Goal: Task Accomplishment & Management: Use online tool/utility

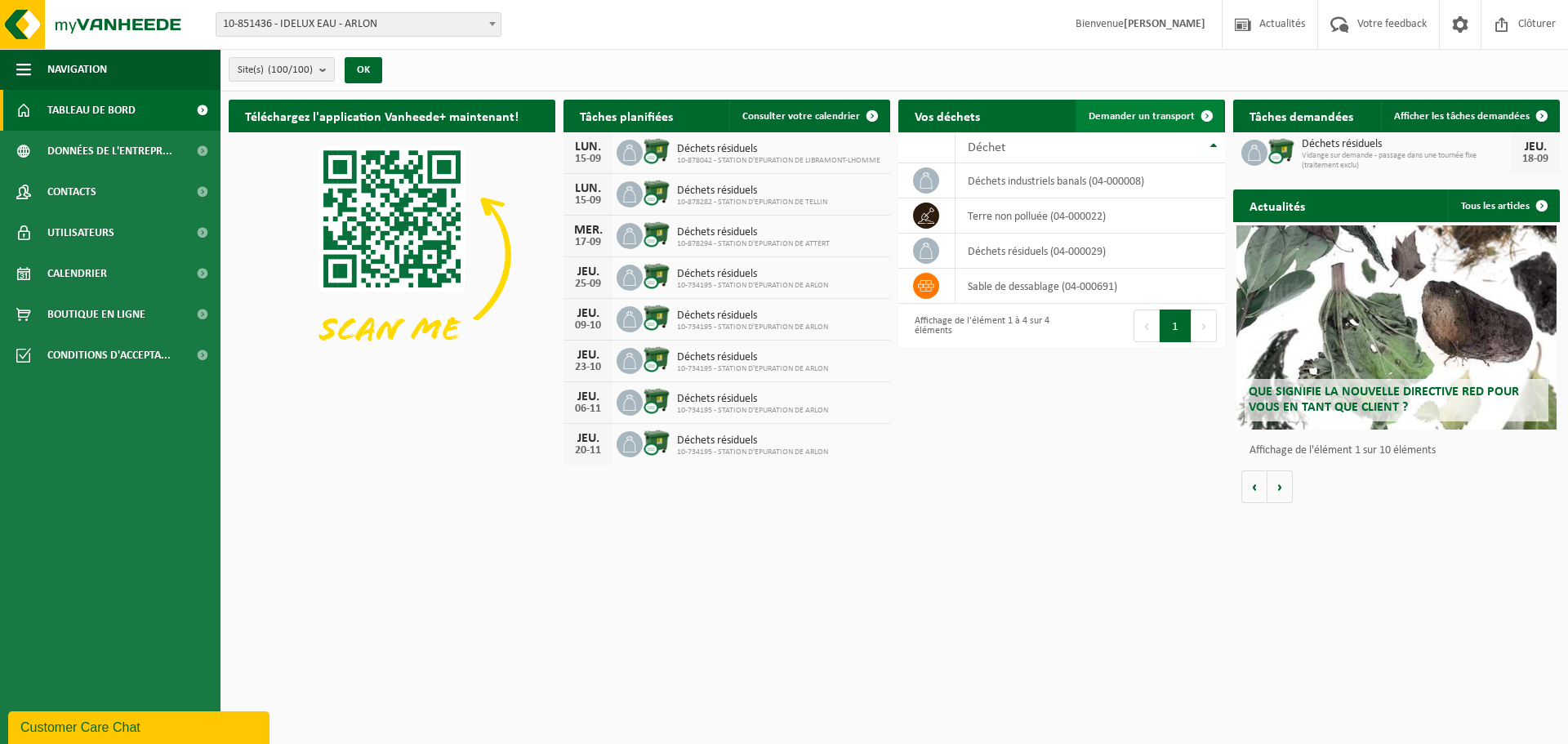
click at [1127, 114] on span "Demander un transport" at bounding box center [1141, 116] width 107 height 10
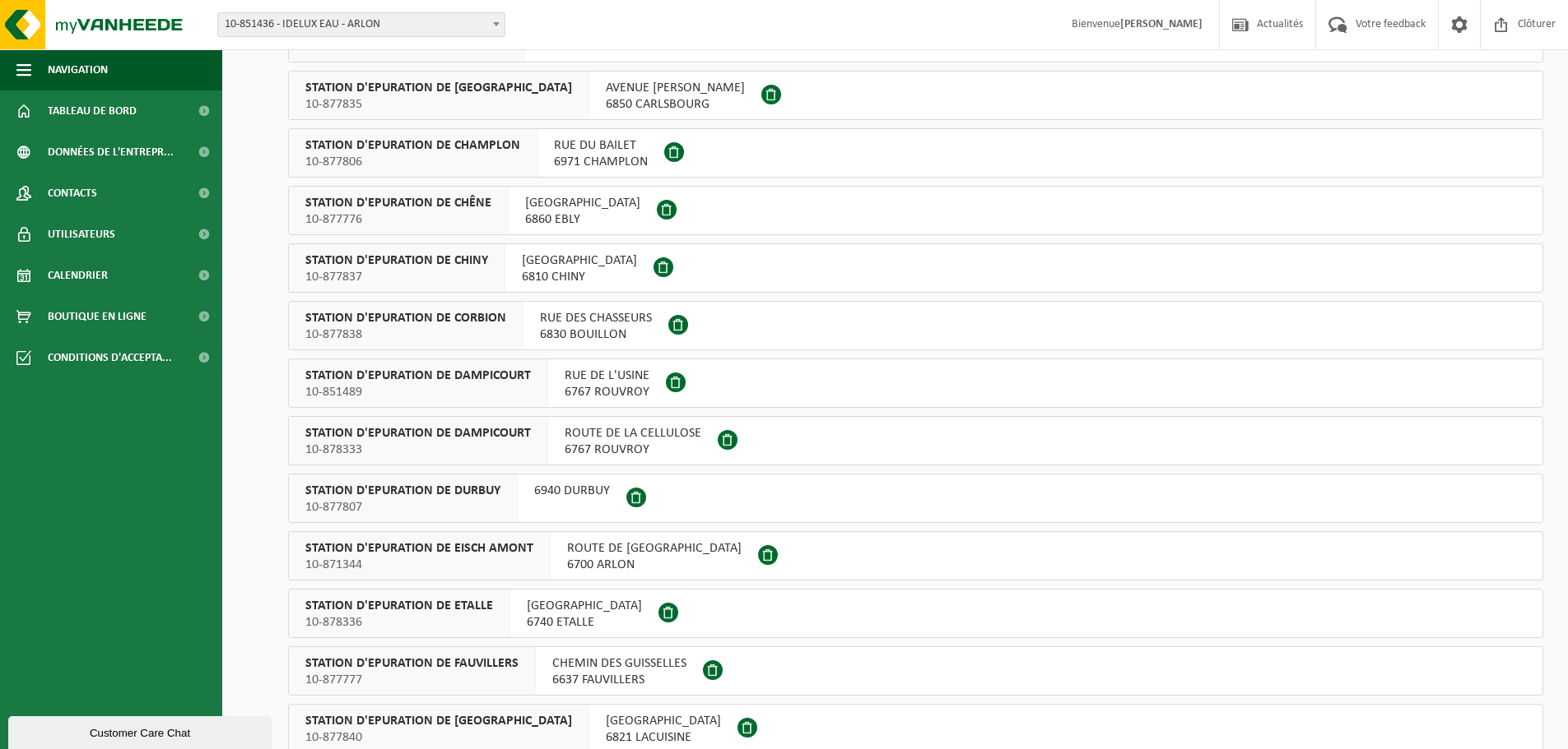
scroll to position [1525, 0]
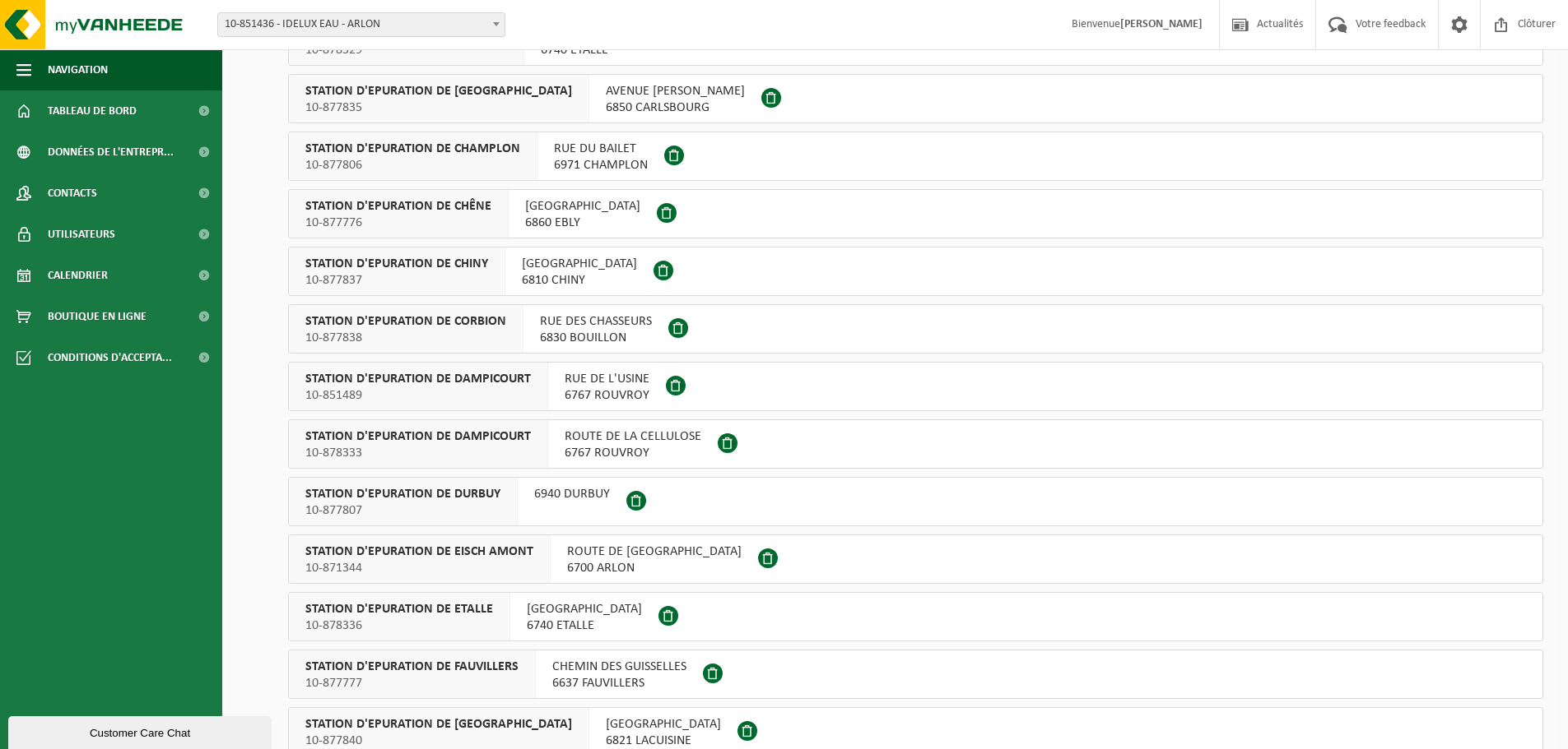
click at [574, 379] on span "RUE DE L'USINE" at bounding box center [607, 380] width 85 height 17
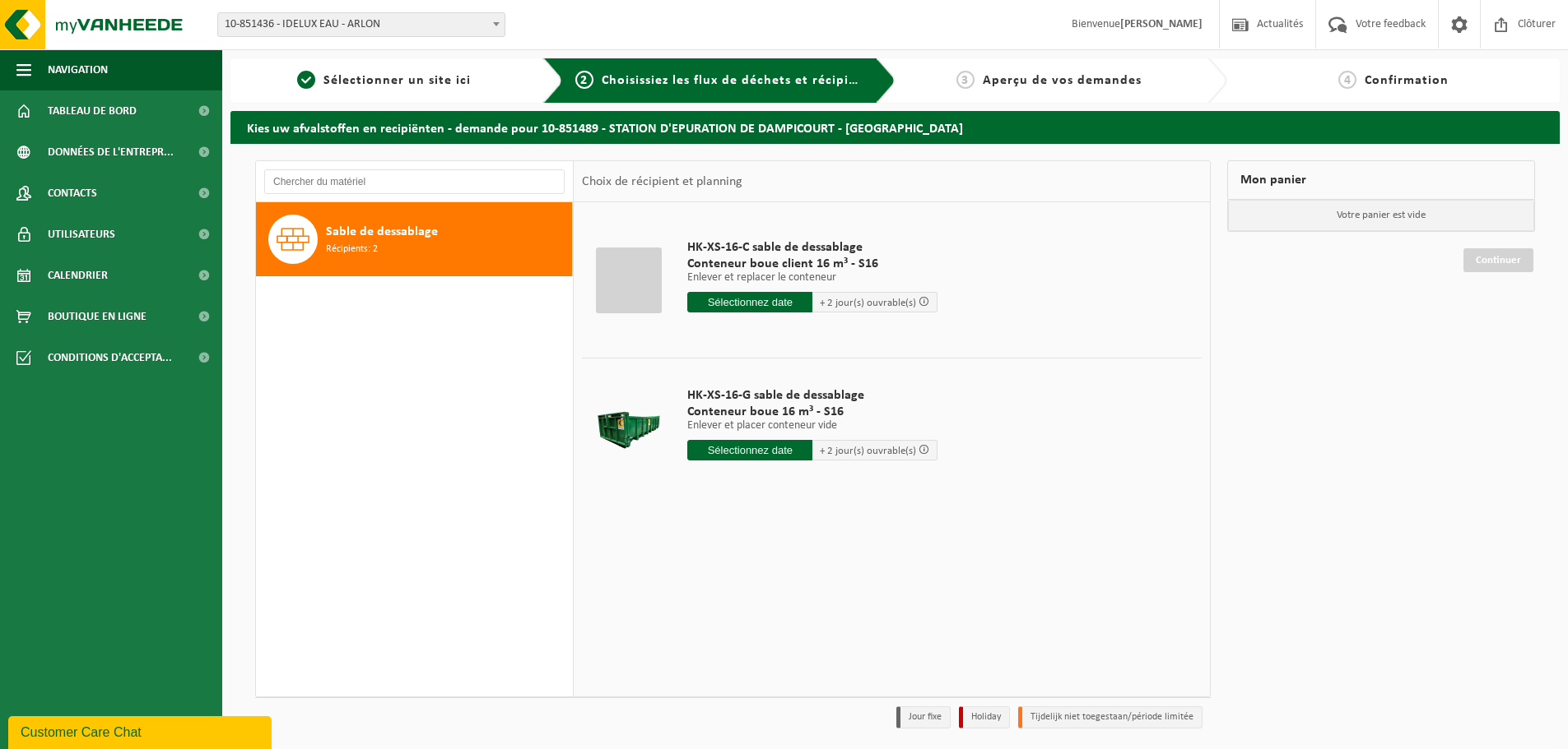
click at [748, 259] on span "Conteneur boue client 16 m³ - S16" at bounding box center [812, 264] width 250 height 17
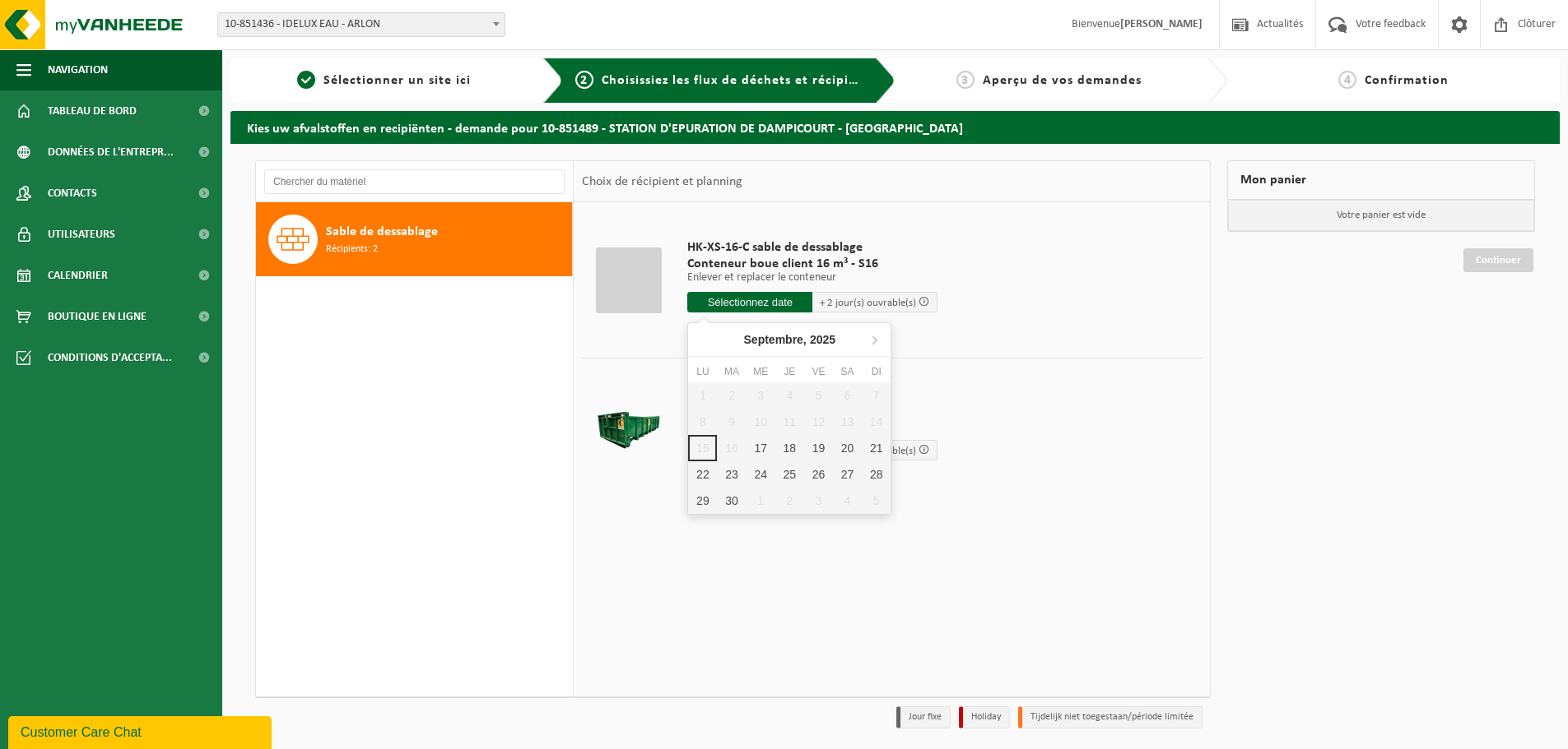
click at [739, 300] on input "text" at bounding box center [749, 302] width 125 height 21
click at [1022, 310] on td "HK-XS-16-C sable de dessablage Conteneur boue client 16 m³ - S16 Enlever et rep…" at bounding box center [938, 280] width 526 height 139
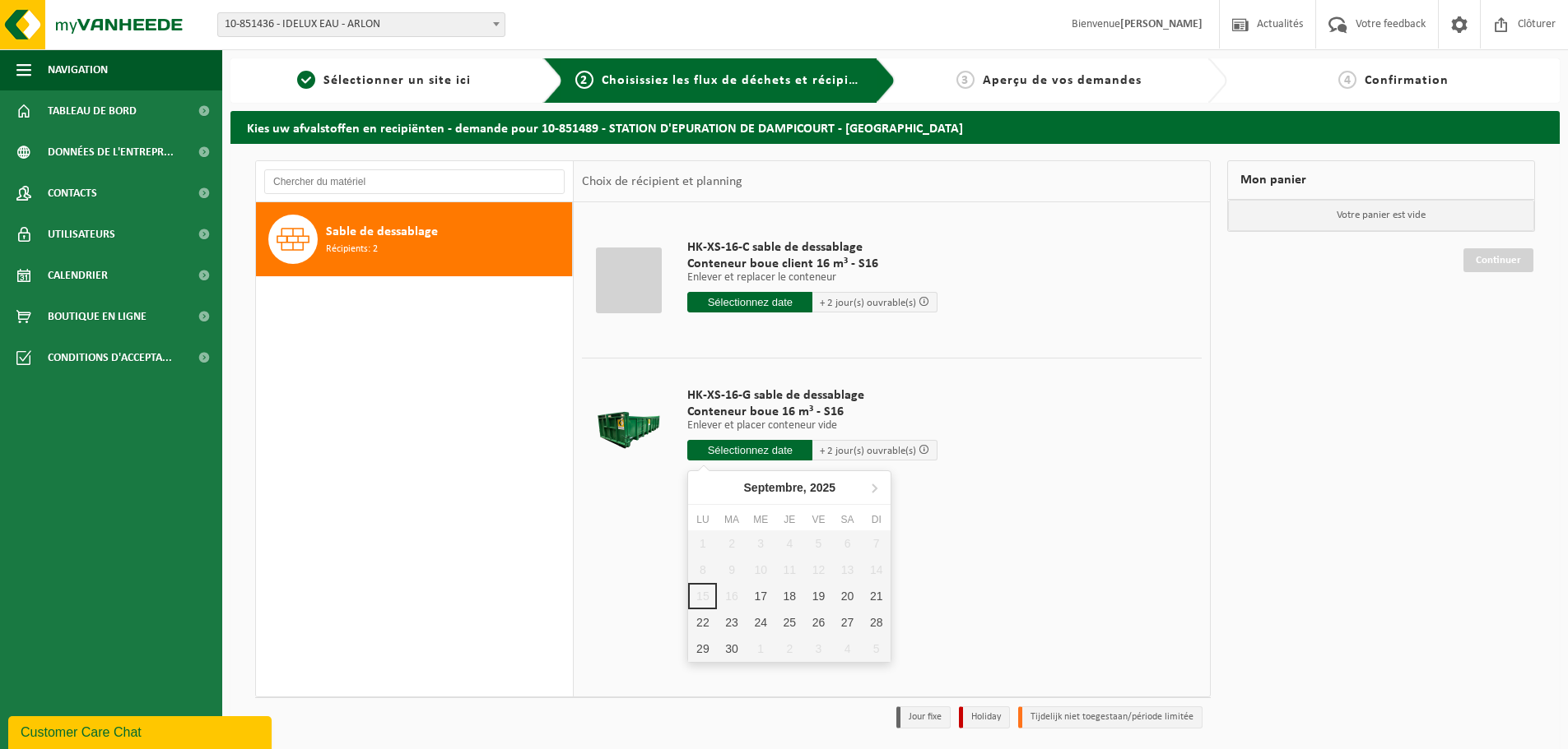
click at [748, 448] on input "text" at bounding box center [749, 451] width 125 height 21
click at [736, 624] on div "23" at bounding box center [731, 622] width 29 height 26
type input "à partir de 2025-09-23"
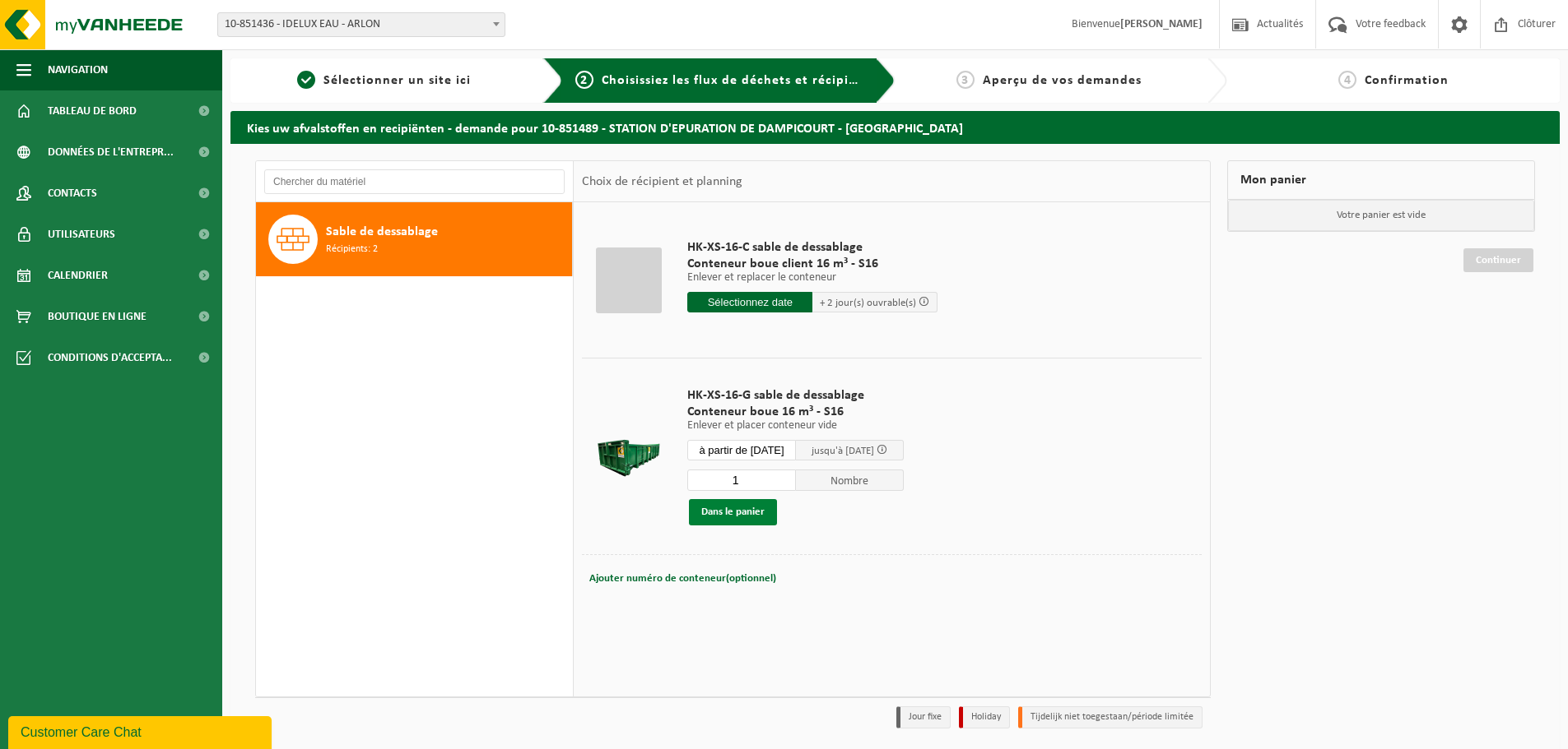
click at [716, 509] on button "Dans le panier" at bounding box center [733, 512] width 88 height 26
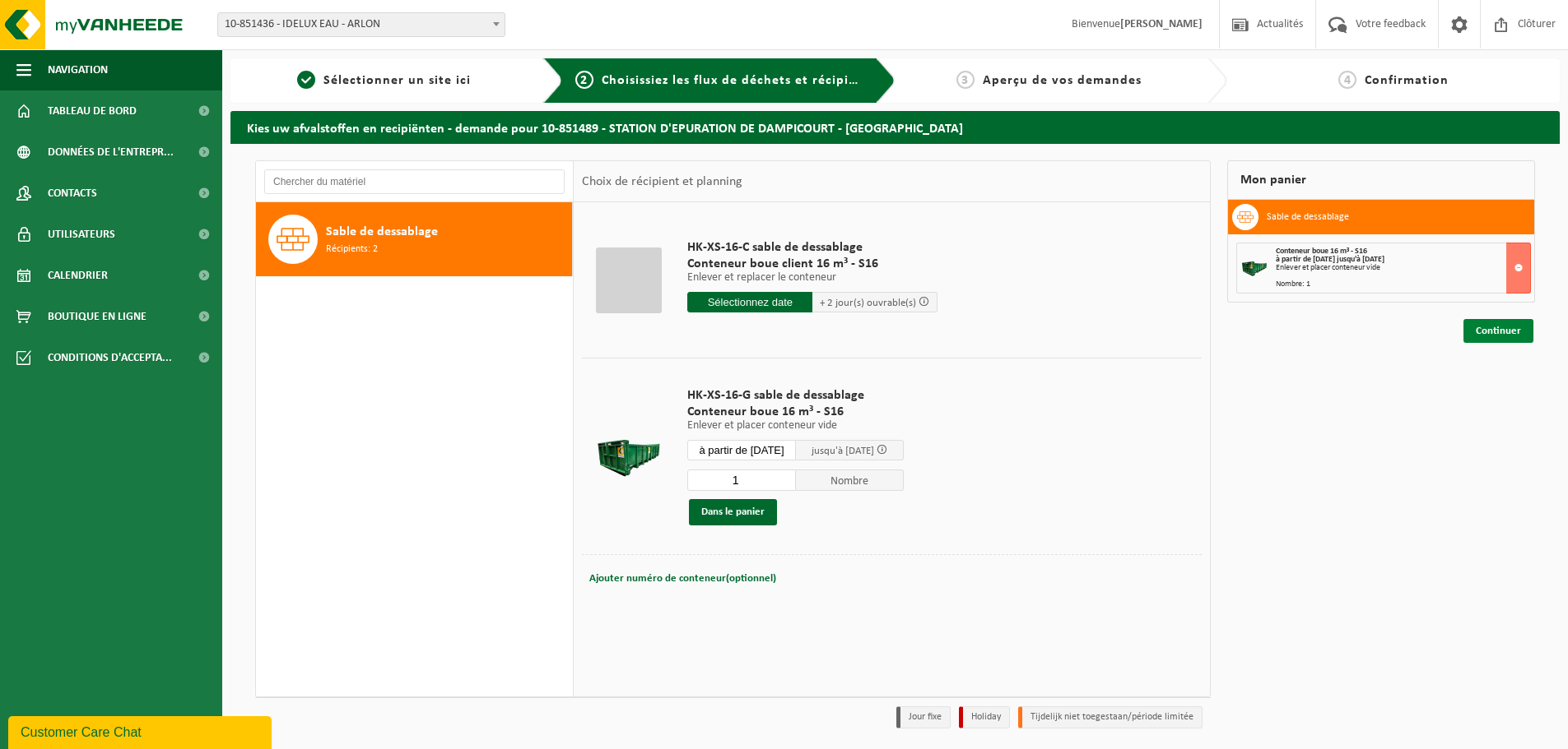
click at [1501, 330] on link "Continuer" at bounding box center [1498, 331] width 70 height 24
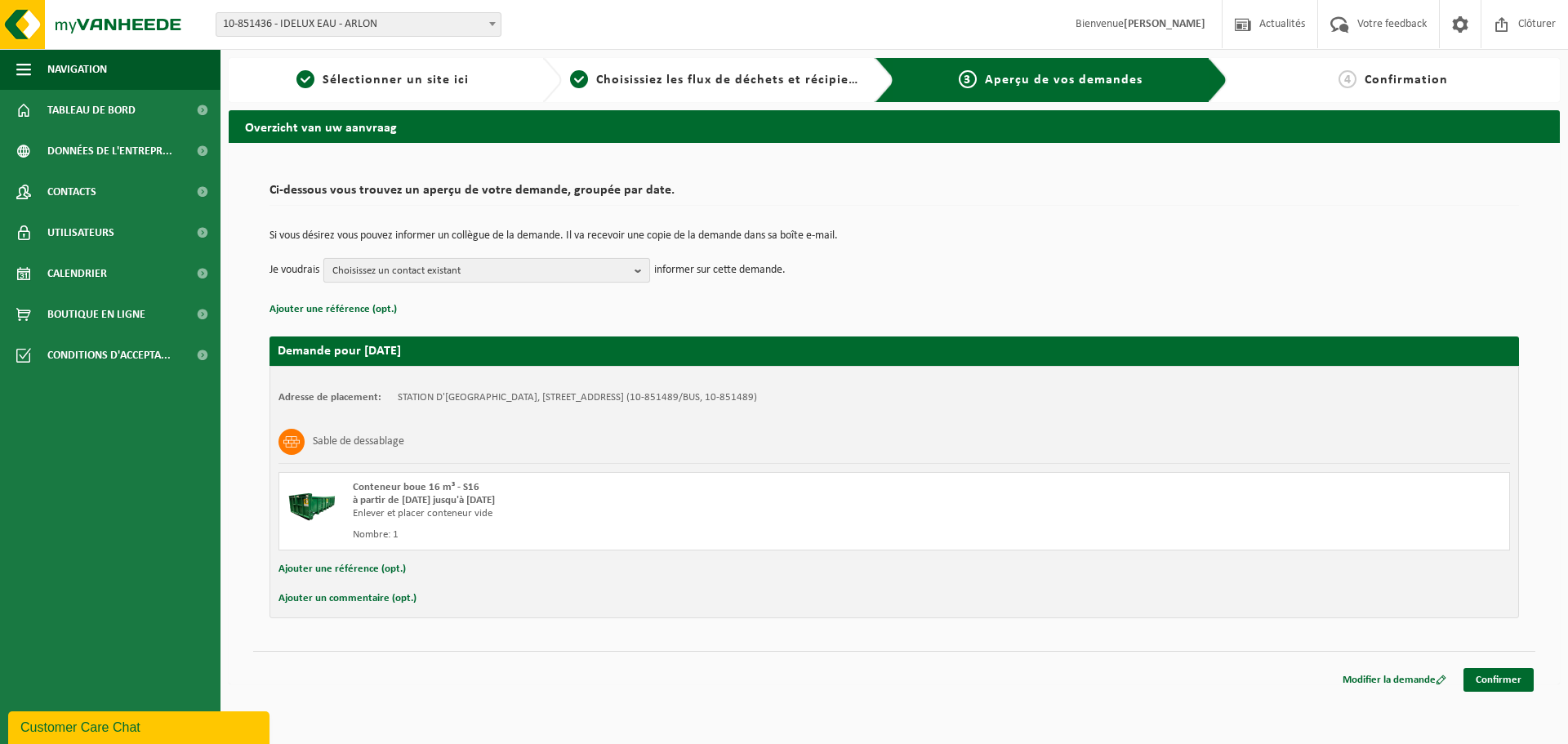
click at [639, 274] on b "button" at bounding box center [642, 270] width 15 height 23
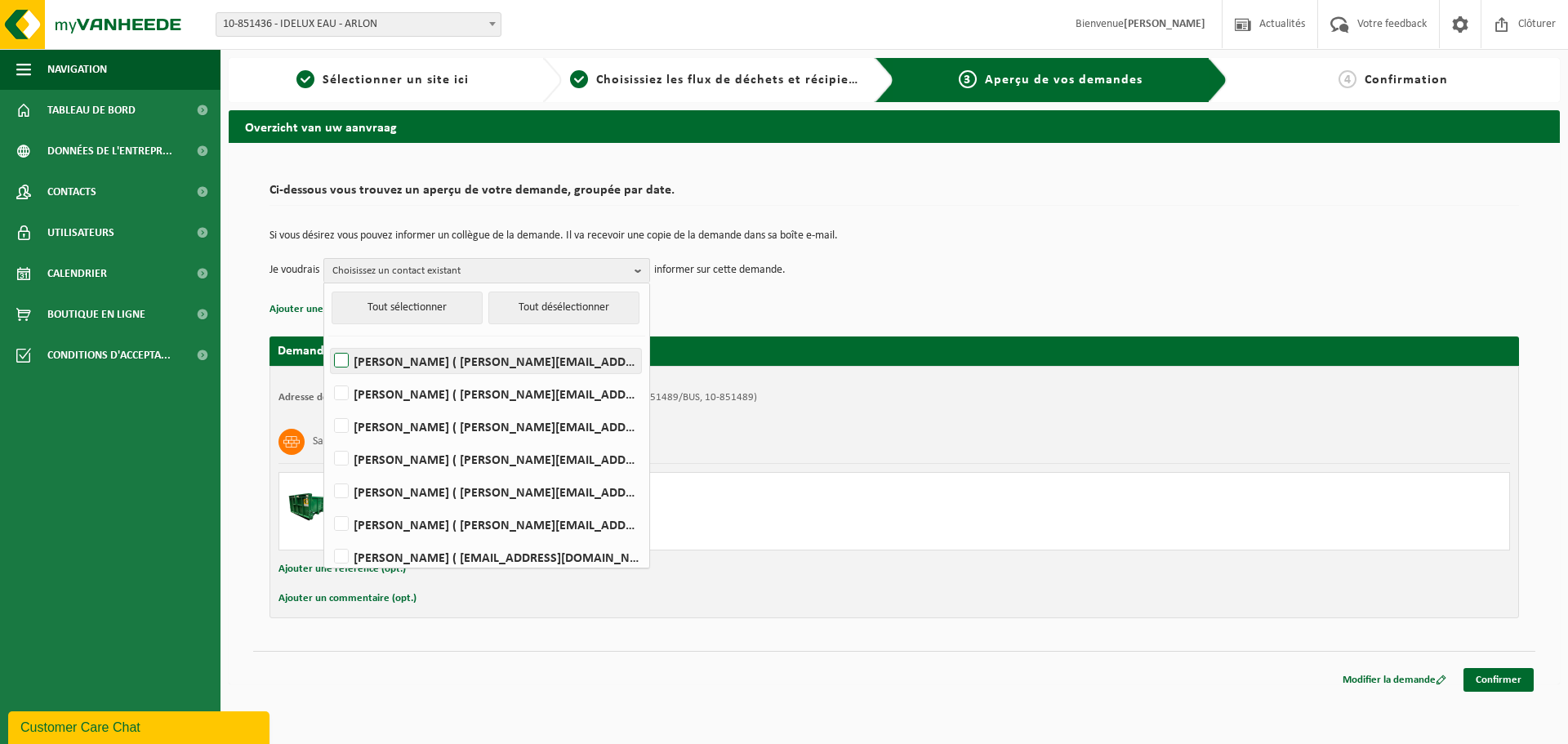
drag, startPoint x: 345, startPoint y: 388, endPoint x: 532, endPoint y: 353, distance: 190.2
click at [345, 387] on label "Xavier BARTHE ( xavier.barthe@idelux.be )" at bounding box center [485, 394] width 310 height 24
click at [328, 373] on input "Xavier BARTHE ( xavier.barthe@idelux.be )" at bounding box center [328, 372] width 1 height 1
checkbox input "true"
click at [784, 302] on p "Ajouter une référence (opt.)" at bounding box center [894, 309] width 1249 height 21
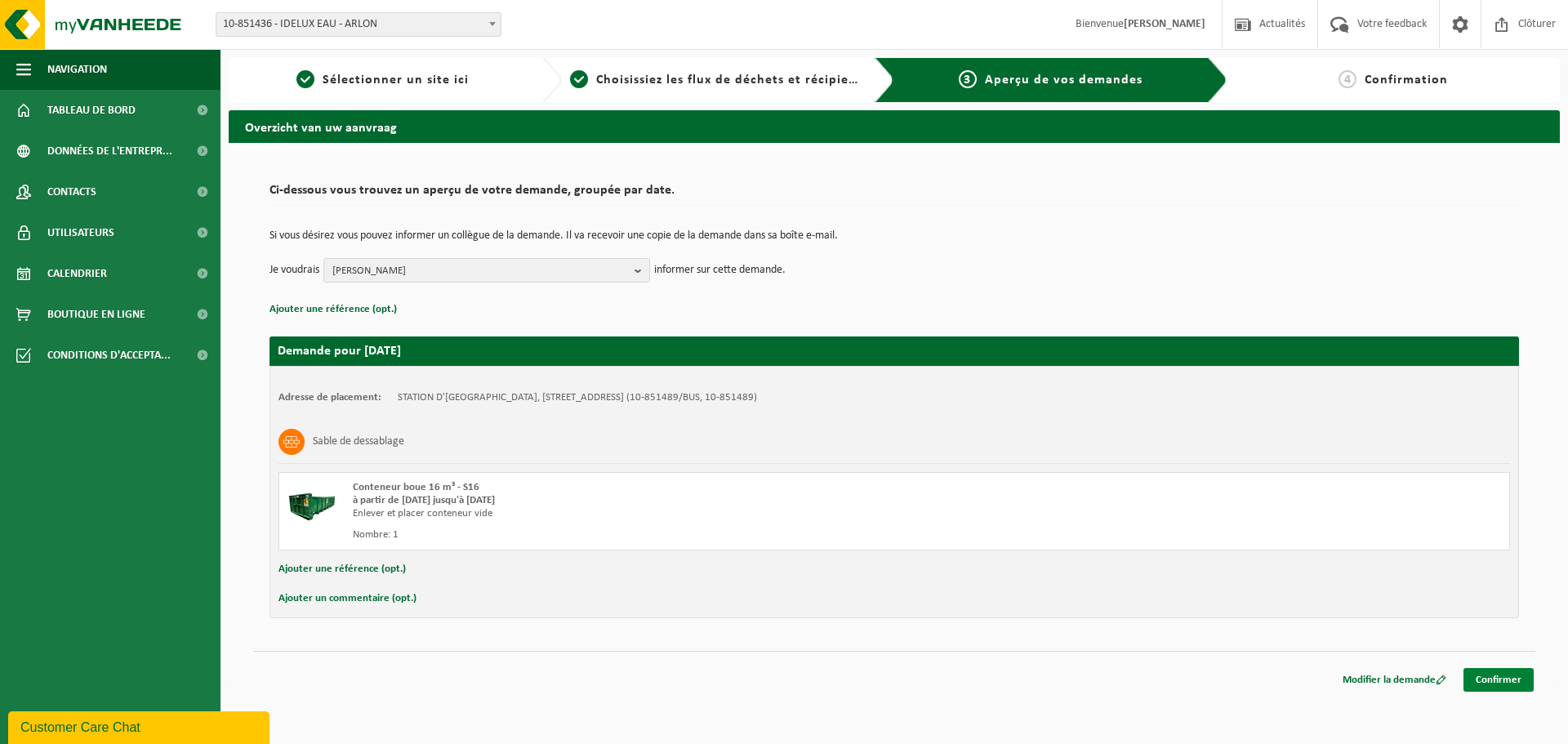
click at [1501, 676] on link "Confirmer" at bounding box center [1499, 680] width 70 height 24
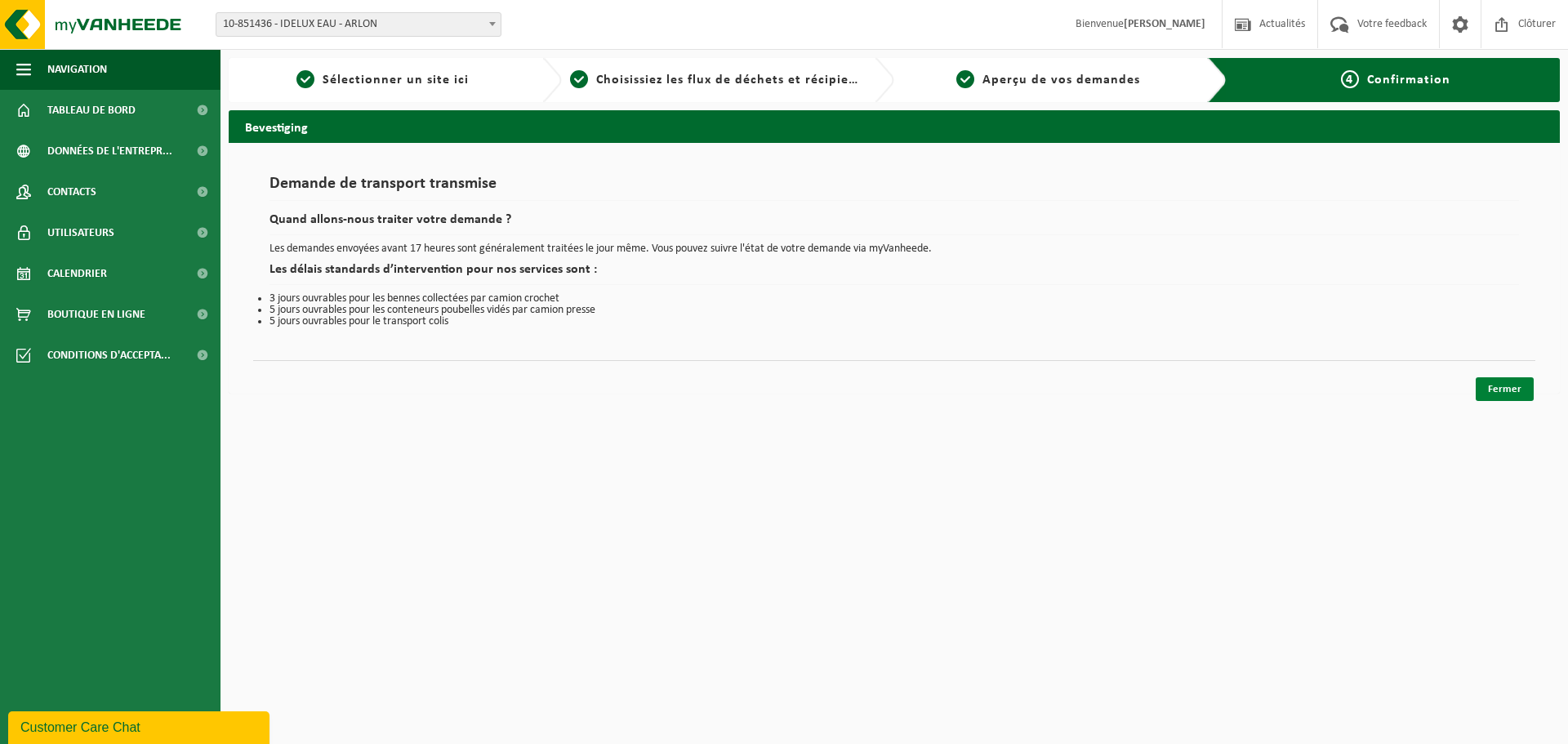
click at [1497, 386] on link "Fermer" at bounding box center [1504, 389] width 58 height 24
